Goal: Transaction & Acquisition: Purchase product/service

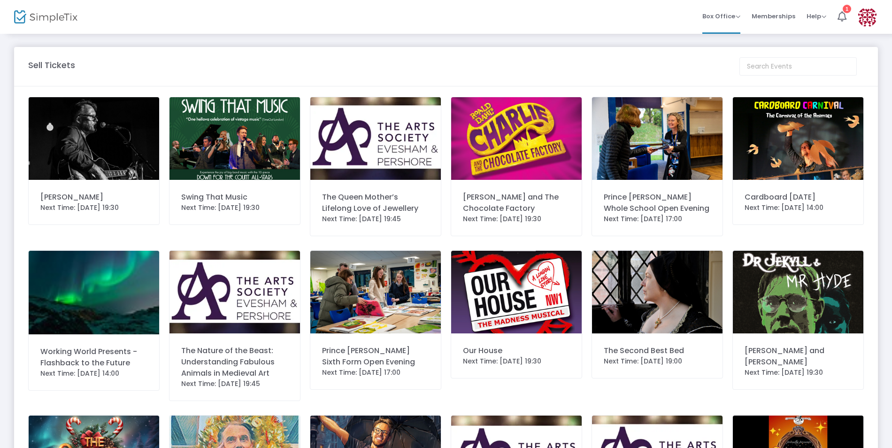
click at [515, 130] on img at bounding box center [516, 138] width 130 height 83
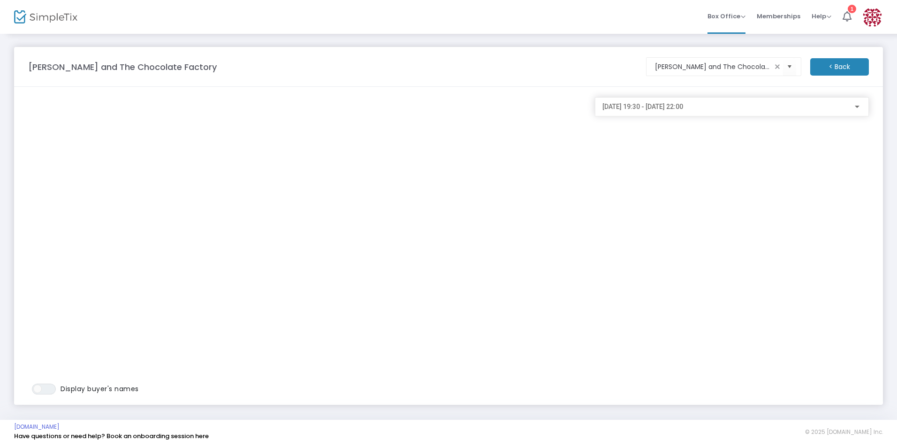
click at [615, 105] on span "[DATE] 19:30 - [DATE] 22:00" at bounding box center [643, 107] width 81 height 8
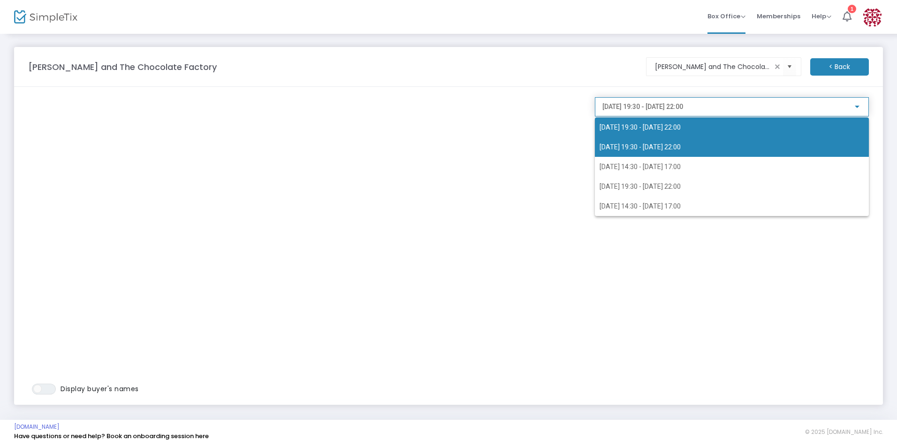
click at [676, 147] on span "[DATE] 19:30 - [DATE] 22:00" at bounding box center [640, 147] width 81 height 8
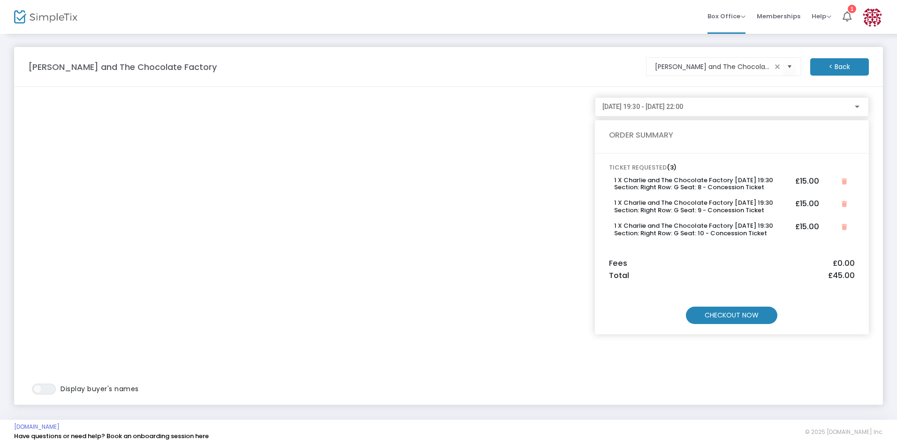
click at [42, 22] on img at bounding box center [45, 17] width 63 height 14
click at [721, 15] on span "Box Office" at bounding box center [727, 16] width 38 height 9
click at [734, 33] on li "Sell Tickets" at bounding box center [741, 32] width 67 height 18
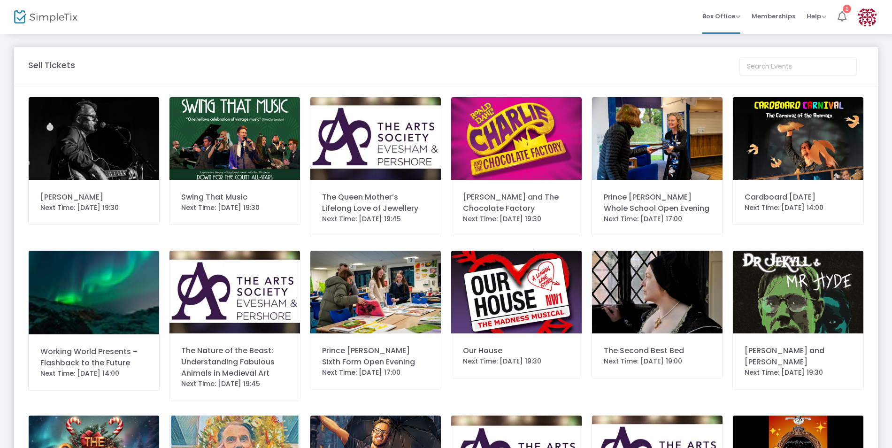
click at [841, 14] on icon at bounding box center [841, 16] width 9 height 10
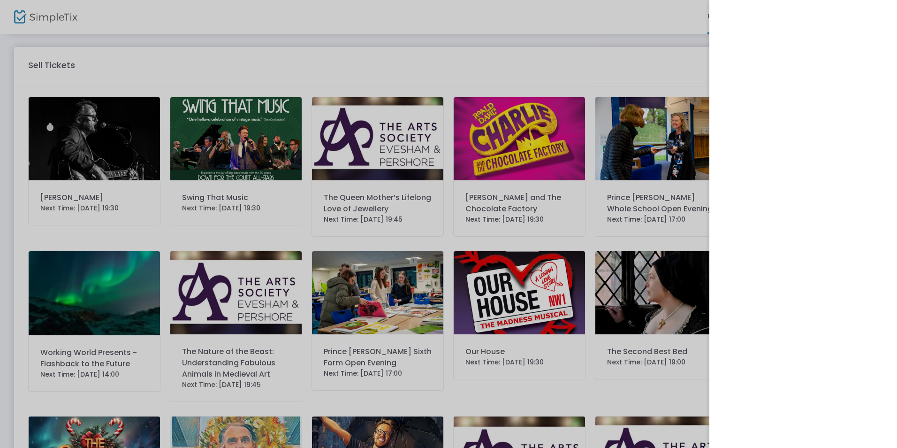
click at [662, 33] on div at bounding box center [448, 224] width 897 height 448
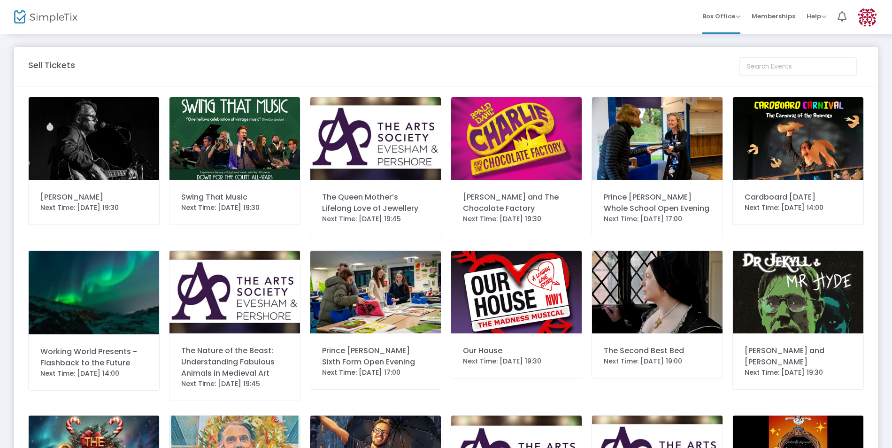
click at [506, 283] on img at bounding box center [516, 292] width 130 height 83
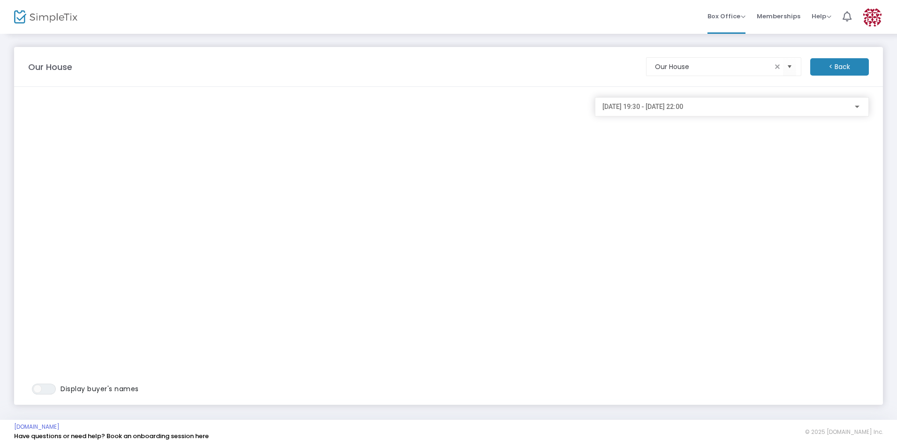
click at [683, 106] on span "18/11/2025 @ 19:30 - 18/11/2025 @ 22:00" at bounding box center [643, 107] width 81 height 8
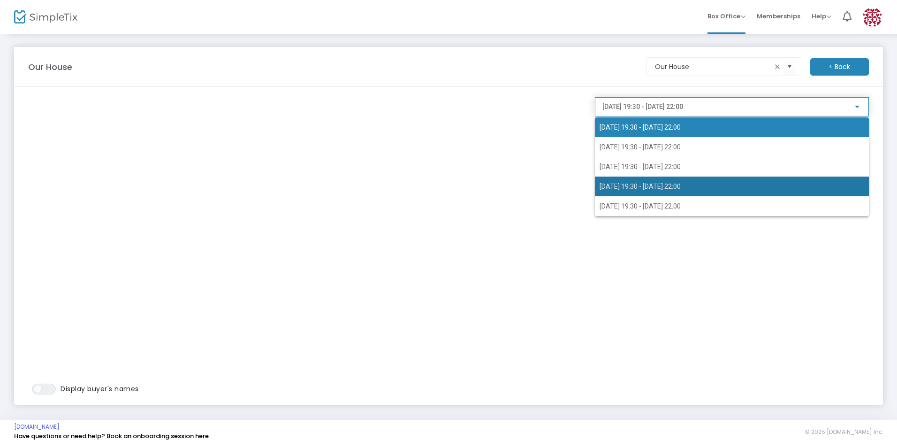
click at [679, 187] on span "21/11/2025 @ 19:30 - 21/11/2025 @ 22:00" at bounding box center [640, 187] width 81 height 8
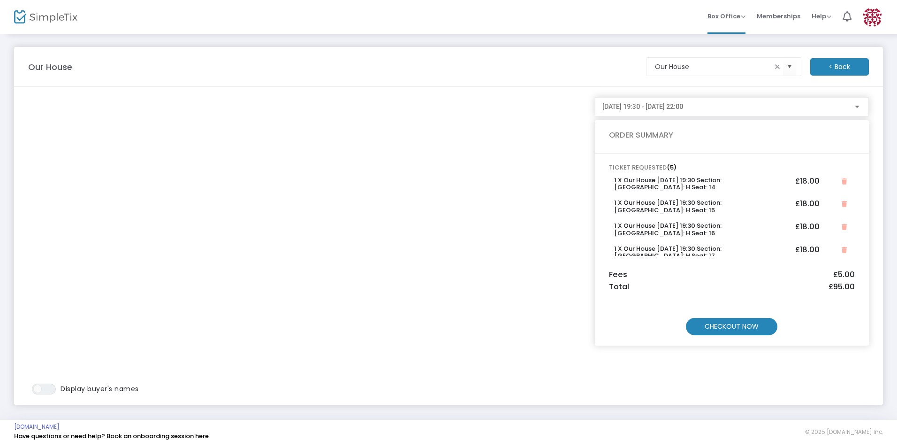
click at [741, 332] on m-button "CHECKOUT NOW" at bounding box center [732, 326] width 92 height 17
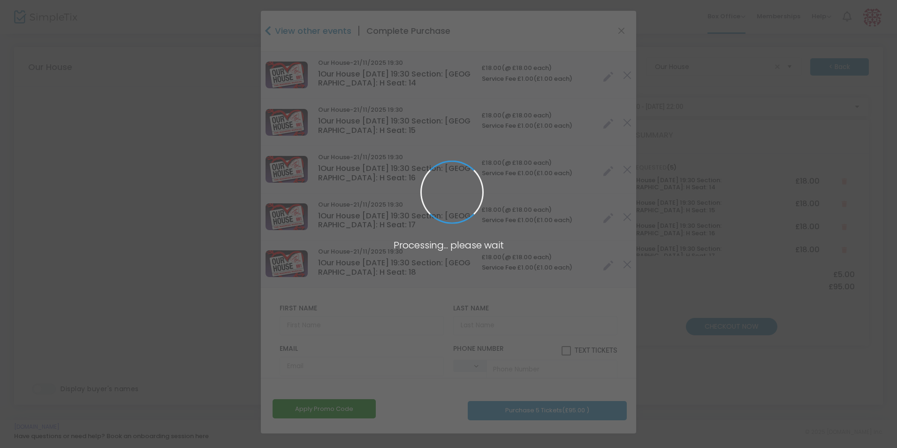
type input "United Kingdom"
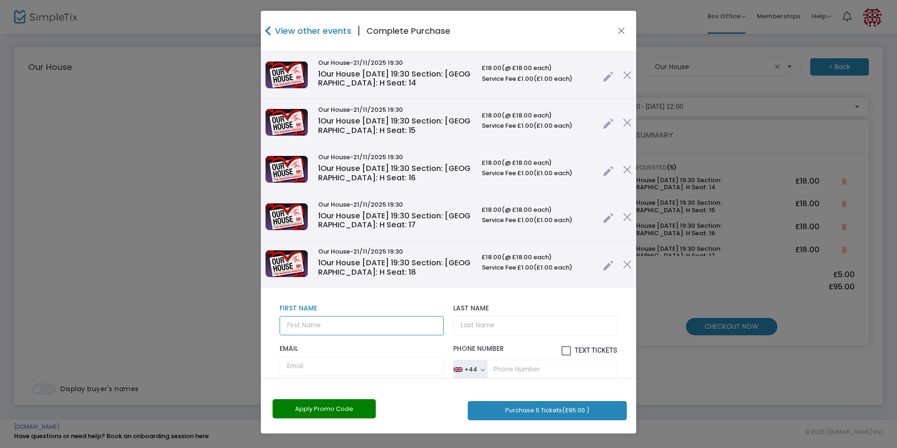
click at [397, 327] on input "text" at bounding box center [362, 325] width 164 height 19
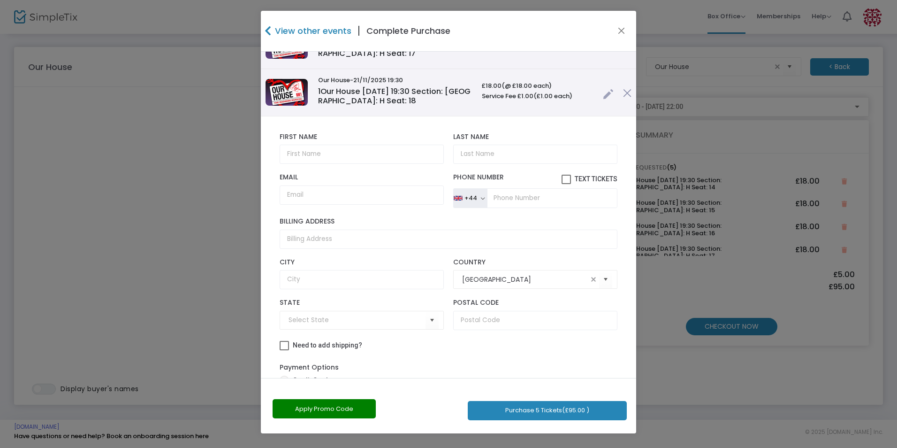
scroll to position [47, 0]
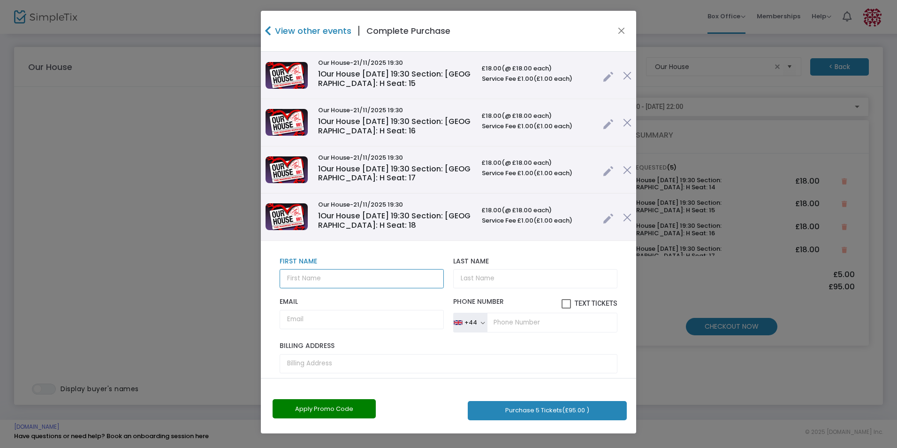
click at [336, 276] on input "text" at bounding box center [362, 278] width 164 height 19
type input "Alan"
type input "Smth"
